Goal: Transaction & Acquisition: Purchase product/service

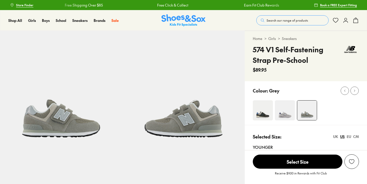
select select "*"
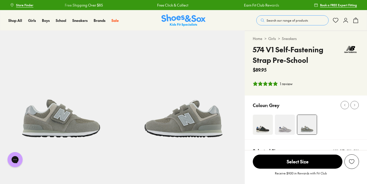
click at [267, 126] on img at bounding box center [263, 125] width 20 height 20
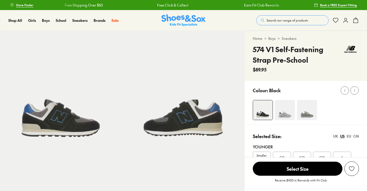
select select "*"
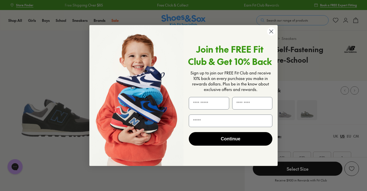
click at [272, 30] on circle "Close dialog" at bounding box center [271, 31] width 8 height 8
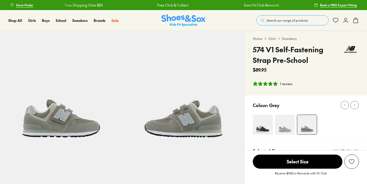
select select "*"
